Goal: Register for event/course

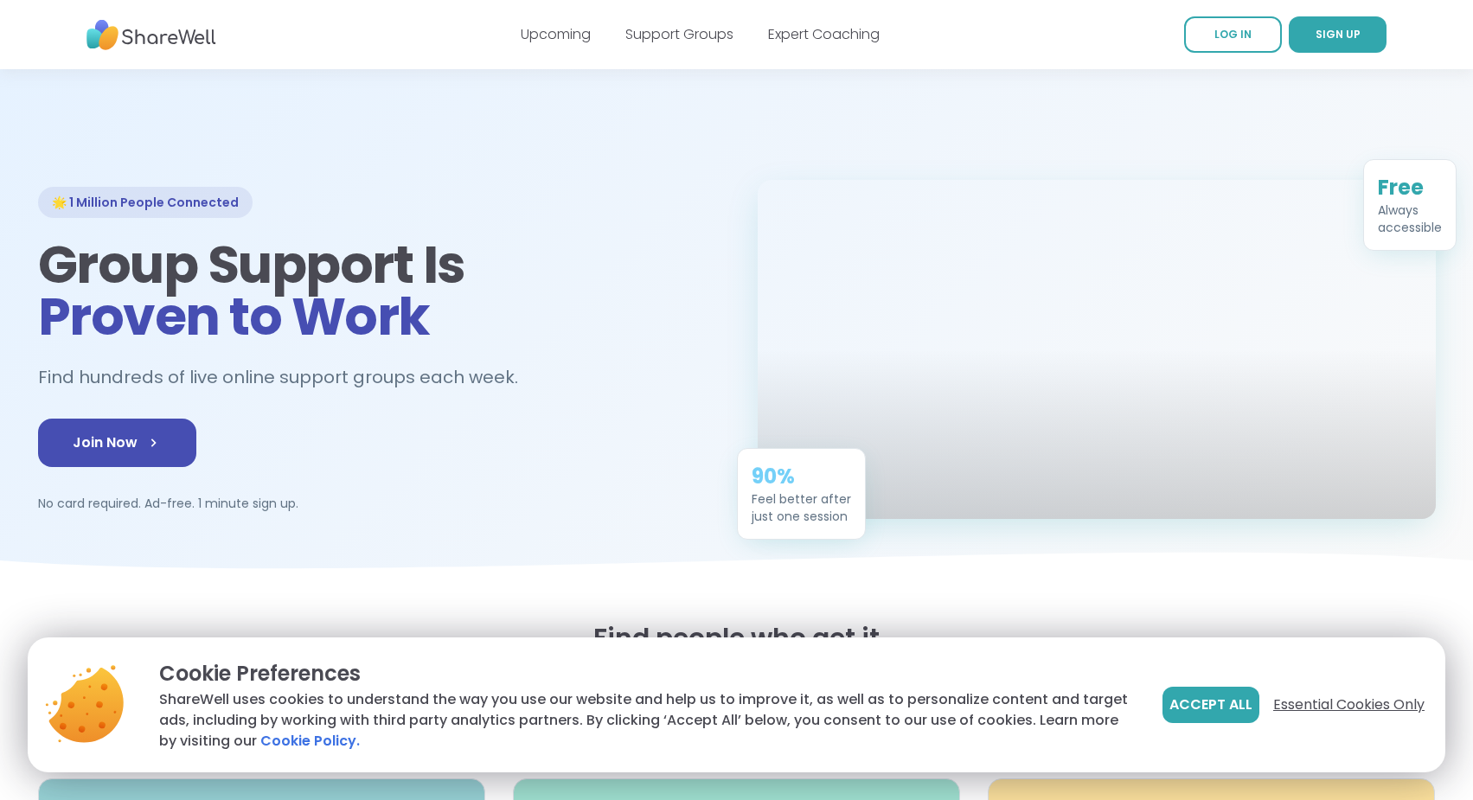
click at [1400, 709] on span "Essential Cookies Only" at bounding box center [1348, 705] width 151 height 21
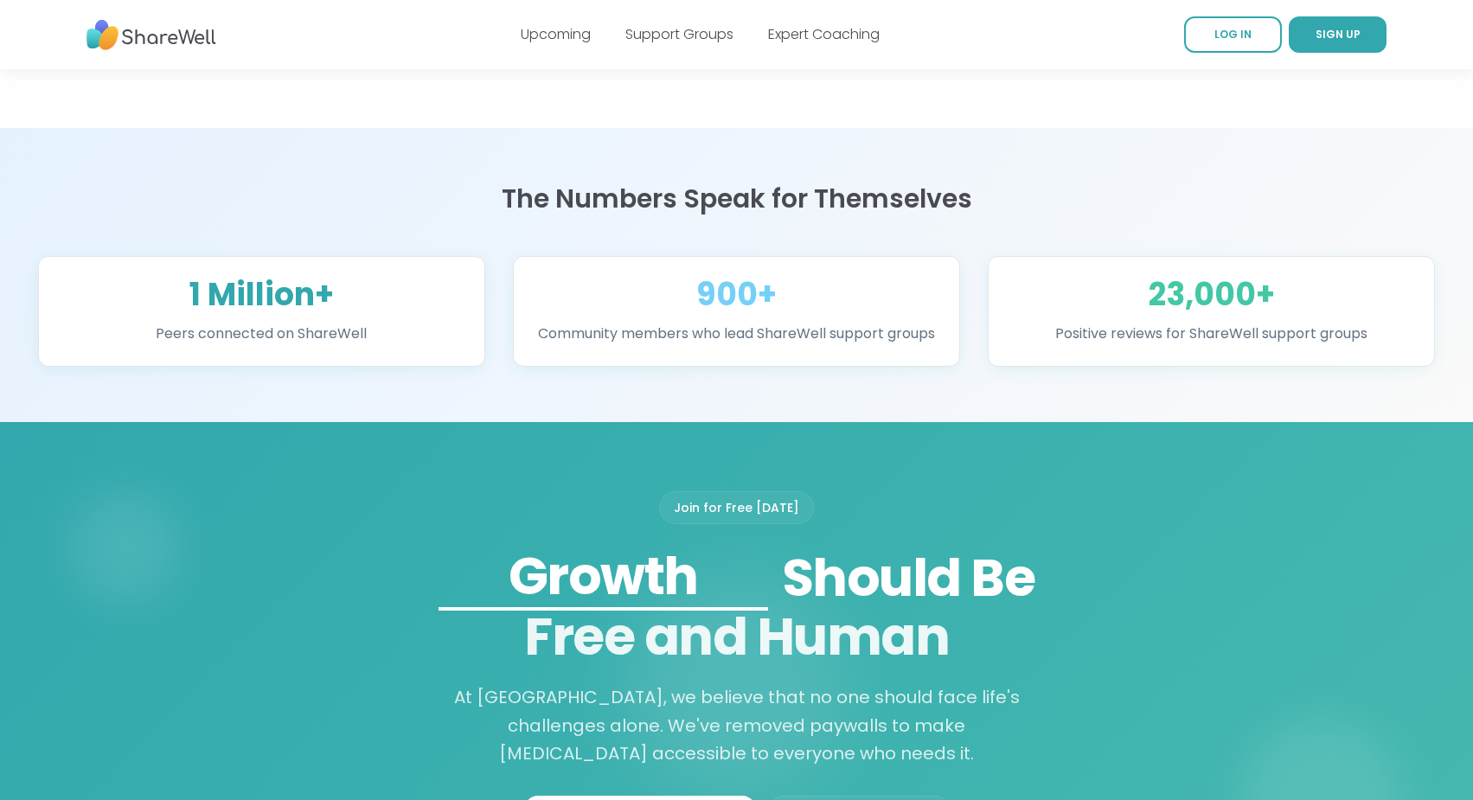
scroll to position [1298, 0]
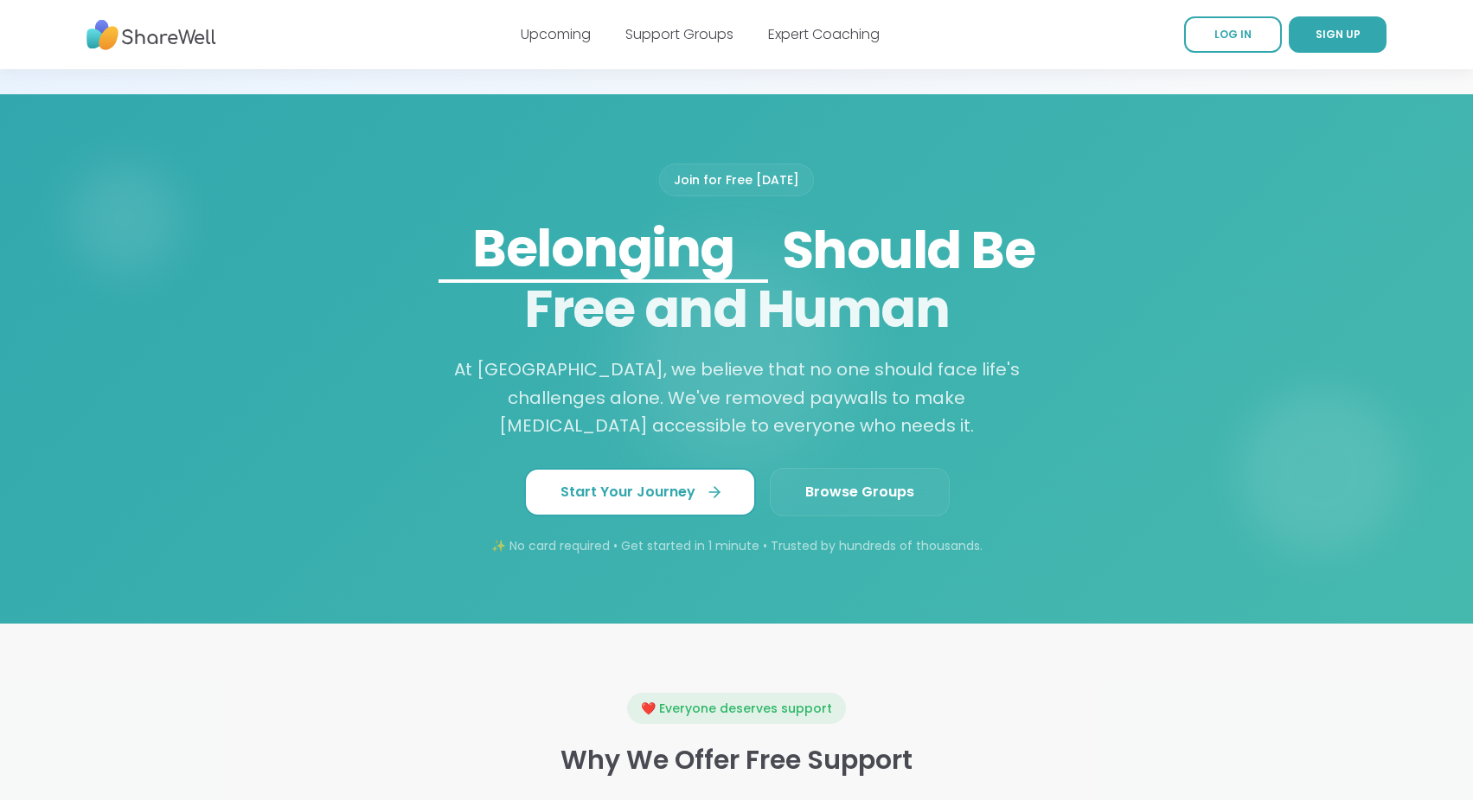
click at [650, 482] on span "Start Your Journey" at bounding box center [640, 492] width 159 height 21
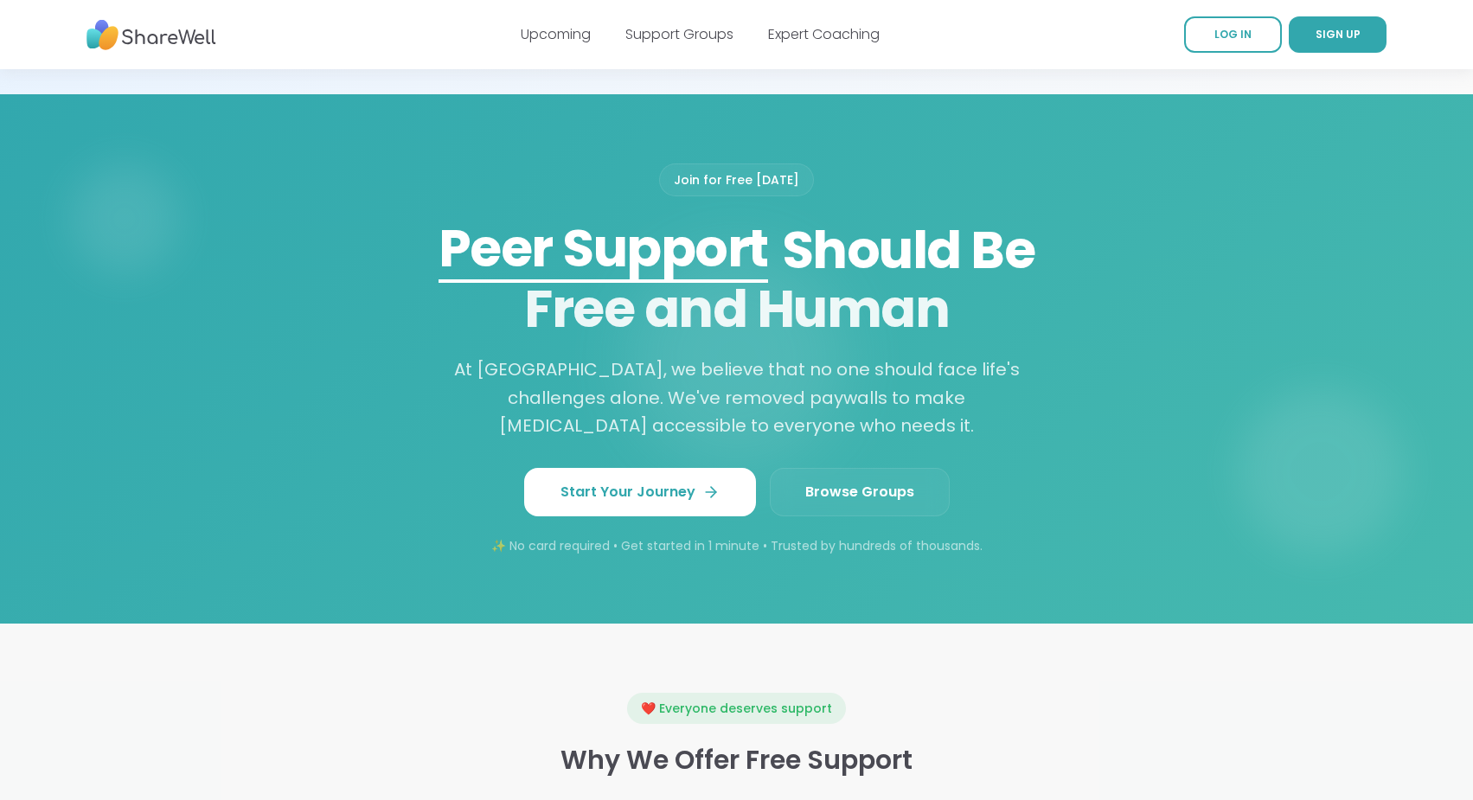
click at [842, 483] on span "Browse Groups" at bounding box center [859, 492] width 109 height 21
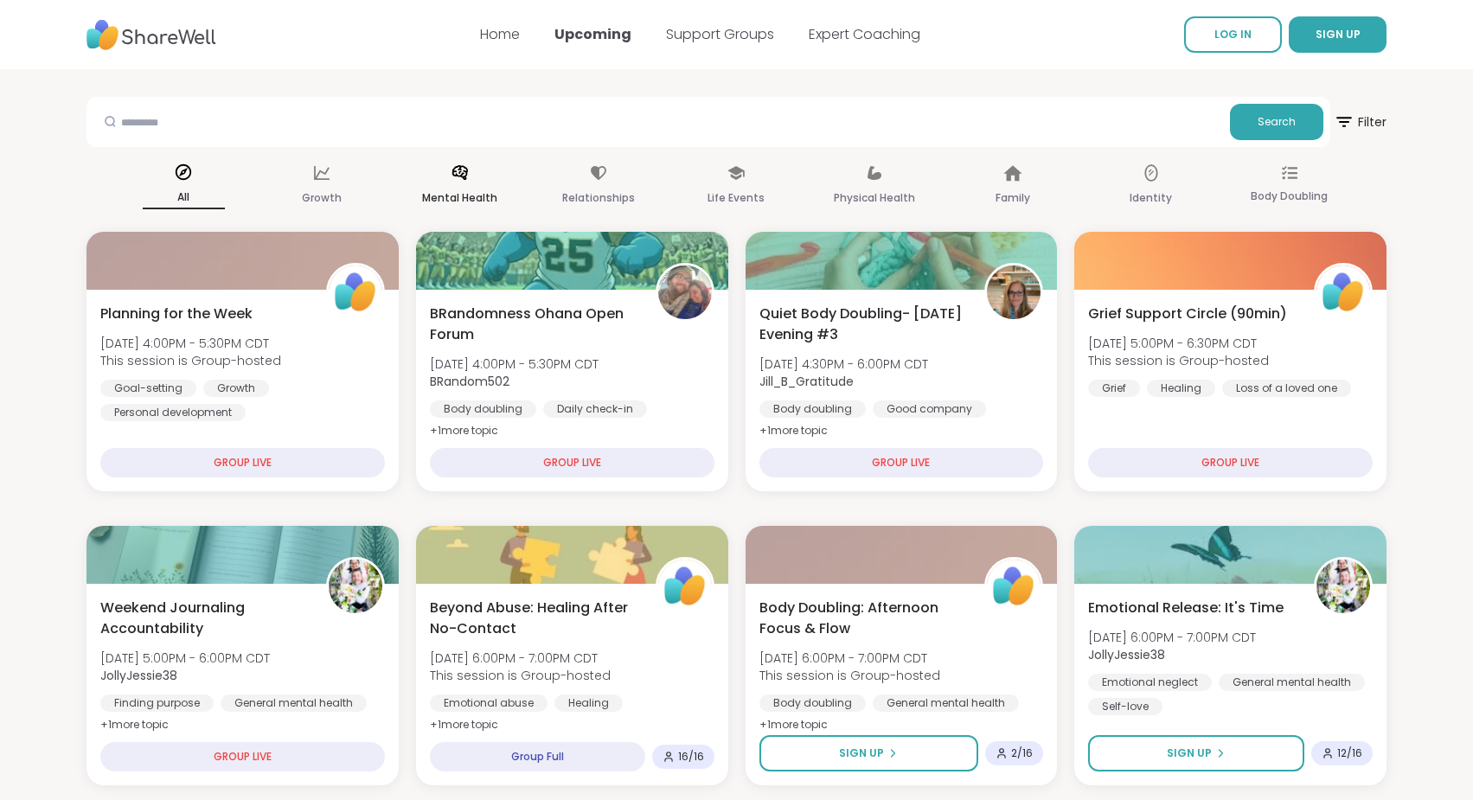
click at [475, 193] on p "Mental Health" at bounding box center [459, 198] width 75 height 21
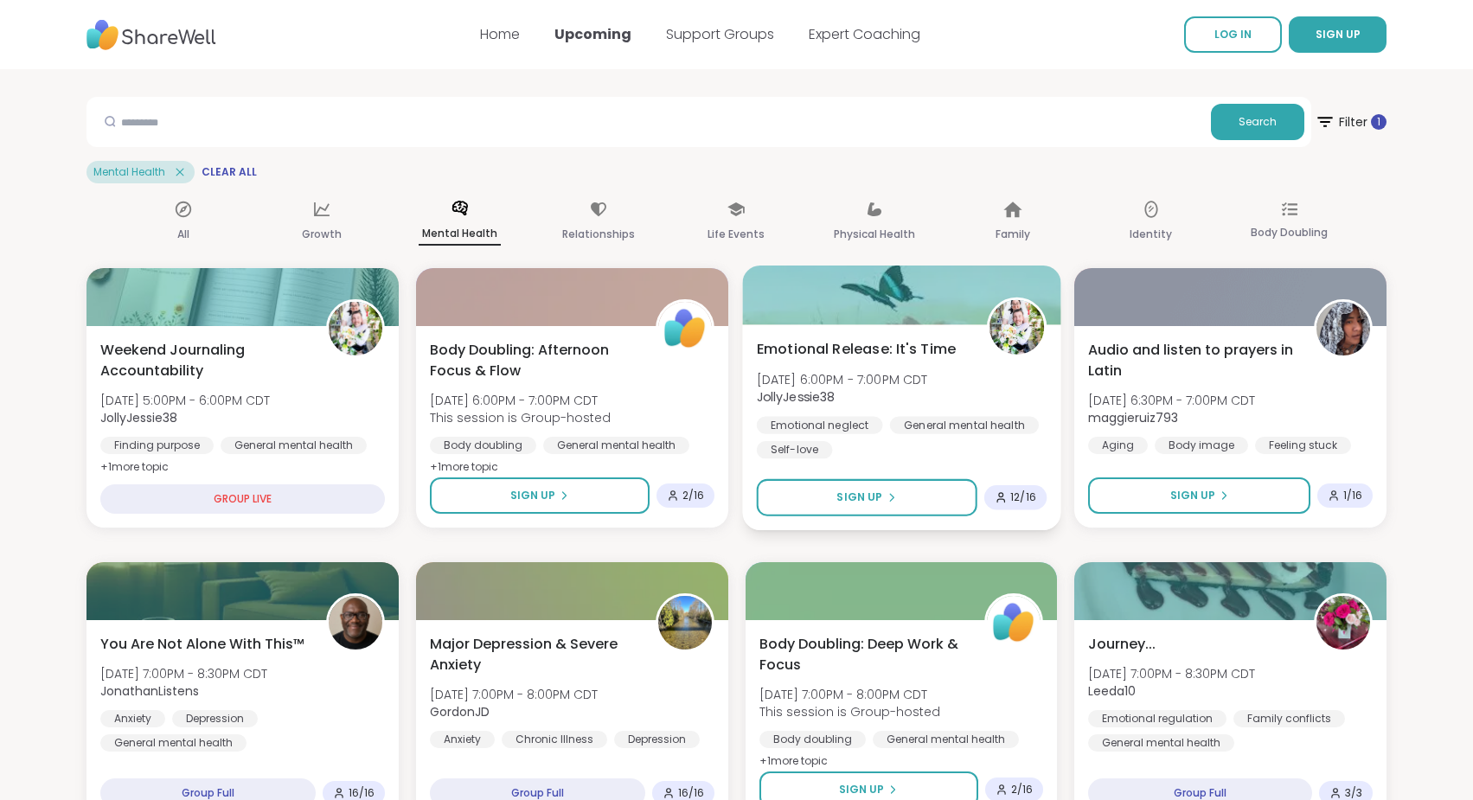
click at [827, 427] on div "Emotional neglect" at bounding box center [819, 424] width 126 height 17
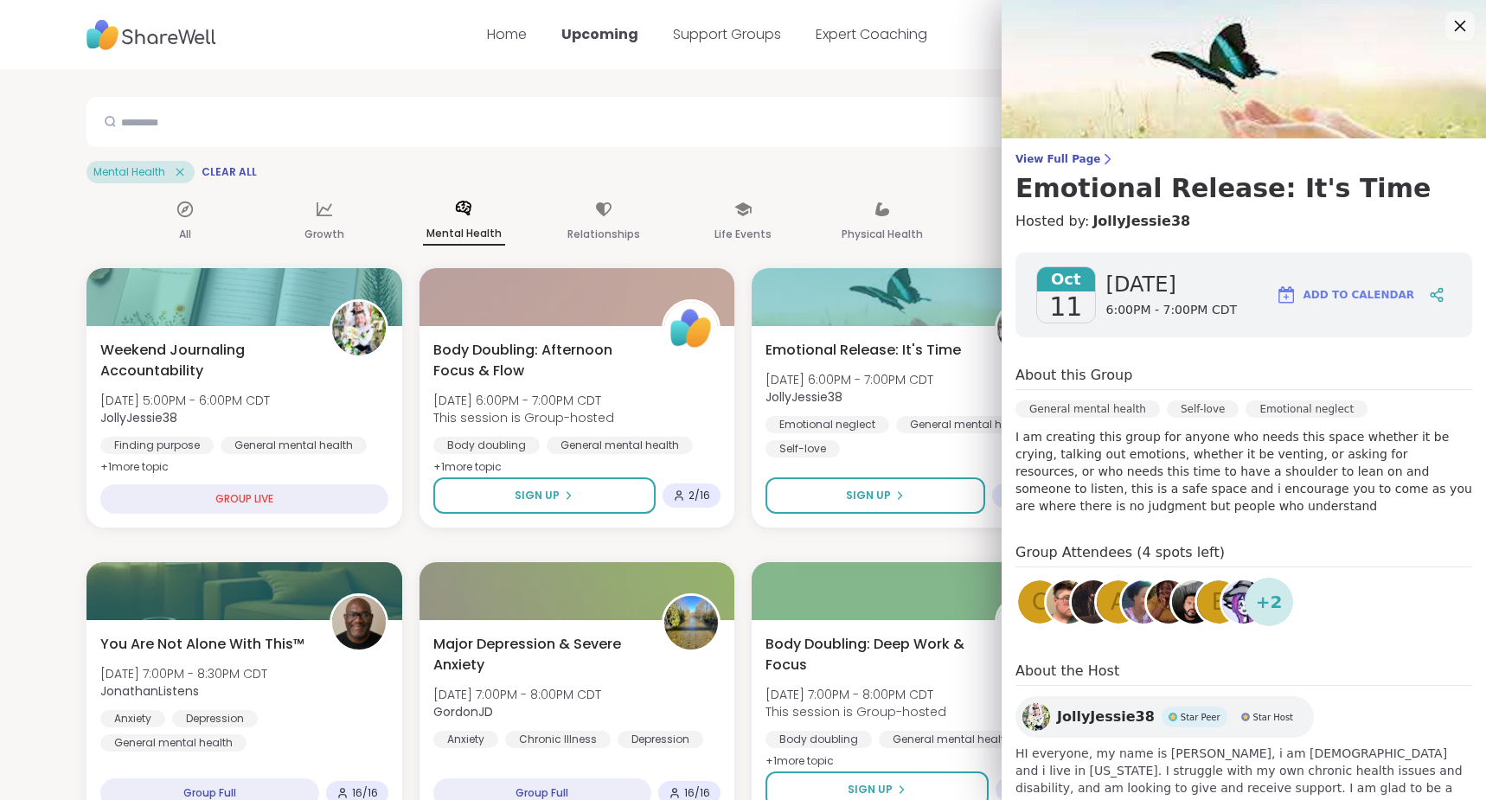
click at [1449, 23] on icon at bounding box center [1460, 26] width 22 height 22
